Goal: Information Seeking & Learning: Learn about a topic

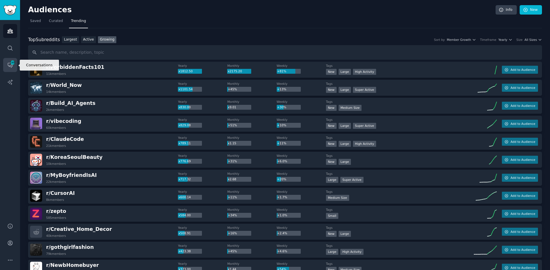
click at [11, 64] on span "248" at bounding box center [12, 63] width 5 height 4
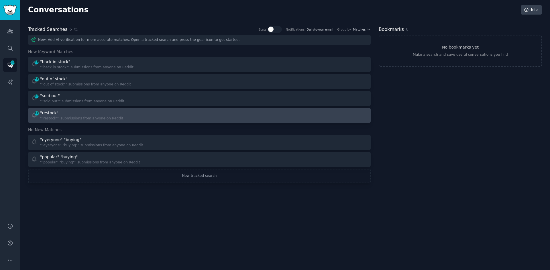
click at [125, 122] on link "89 "restock" ""restock"" submissions from anyone on Reddit" at bounding box center [199, 115] width 342 height 15
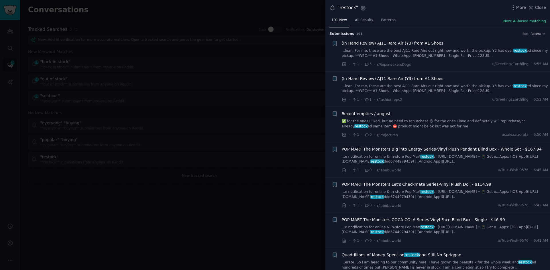
click at [201, 192] on div at bounding box center [275, 135] width 550 height 270
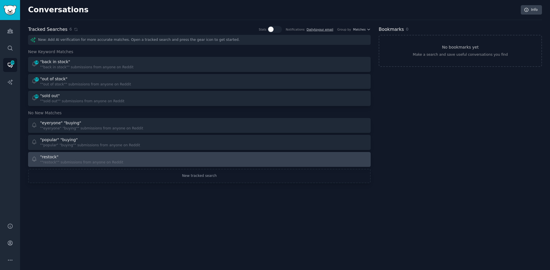
click at [82, 160] on div ""restock"" at bounding box center [81, 157] width 83 height 6
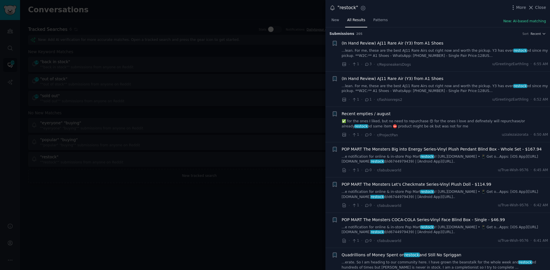
click at [179, 46] on div at bounding box center [275, 135] width 550 height 270
